Goal: Task Accomplishment & Management: Complete application form

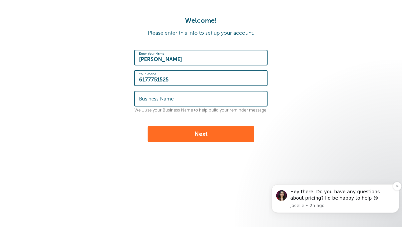
click at [321, 206] on p "Jocelle • 2h ago" at bounding box center [342, 205] width 104 height 6
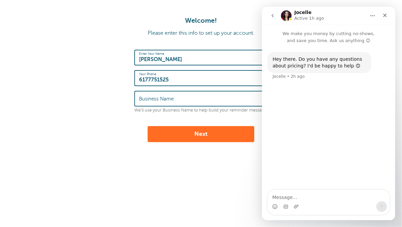
click at [203, 92] on input "Business Name" at bounding box center [201, 98] width 124 height 14
type input "U-Smile PC"
click at [211, 134] on button "Next" at bounding box center [201, 134] width 107 height 16
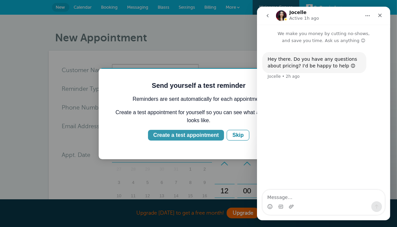
click at [183, 133] on div "Create a test appointment" at bounding box center [185, 135] width 65 height 8
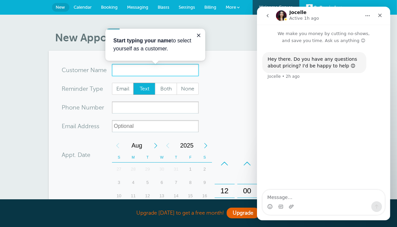
click at [129, 69] on input "x-no-autofill" at bounding box center [155, 70] width 87 height 12
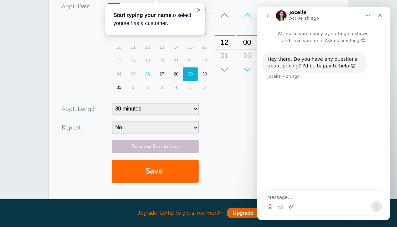
scroll to position [167, 0]
